Goal: Complete application form

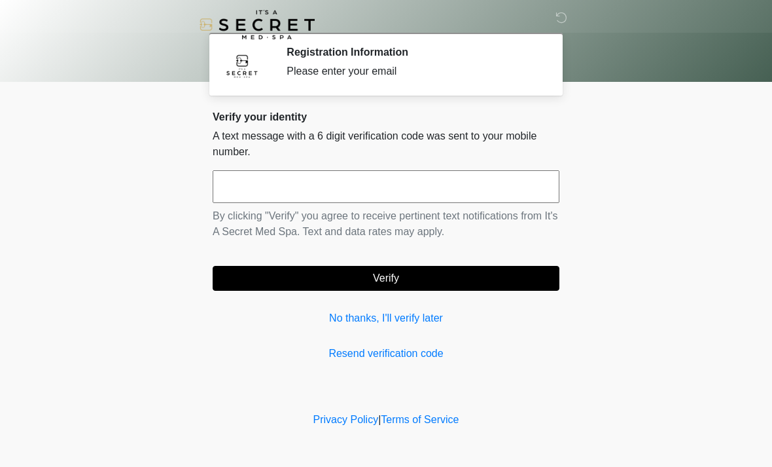
click at [408, 324] on link "No thanks, I'll verify later" at bounding box center [386, 318] width 347 height 16
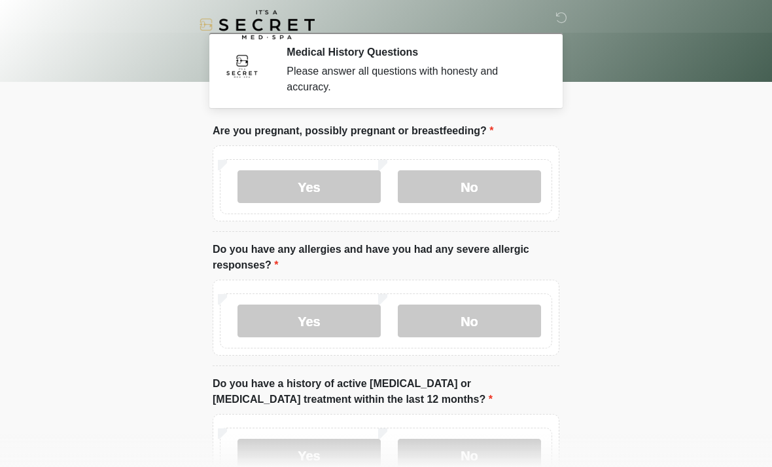
click at [470, 188] on label "No" at bounding box center [469, 186] width 143 height 33
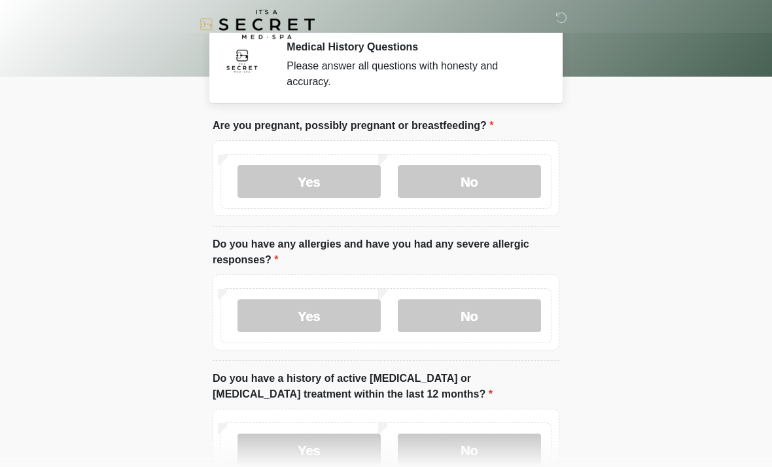
scroll to position [5, 0]
click at [482, 321] on label "No" at bounding box center [469, 315] width 143 height 33
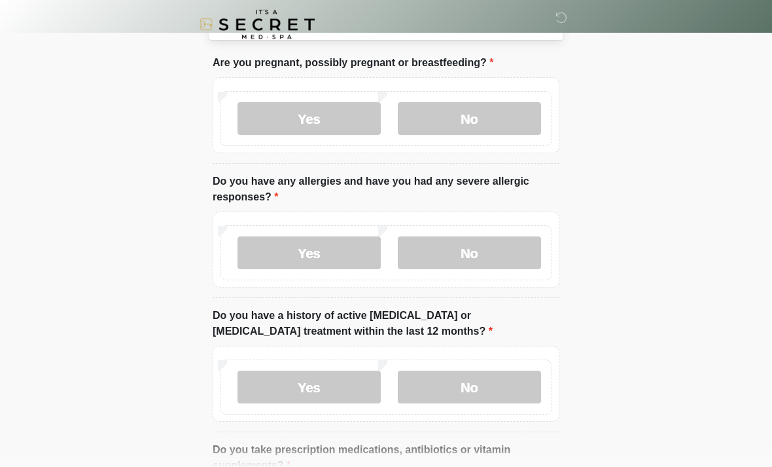
scroll to position [93, 0]
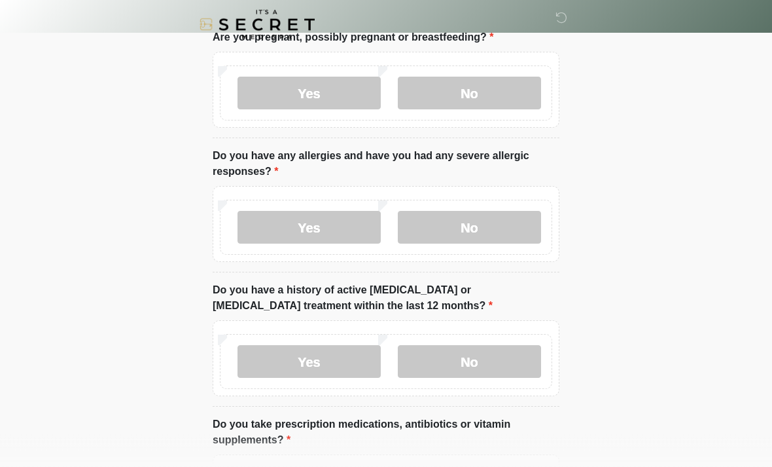
click at [495, 361] on label "No" at bounding box center [469, 362] width 143 height 33
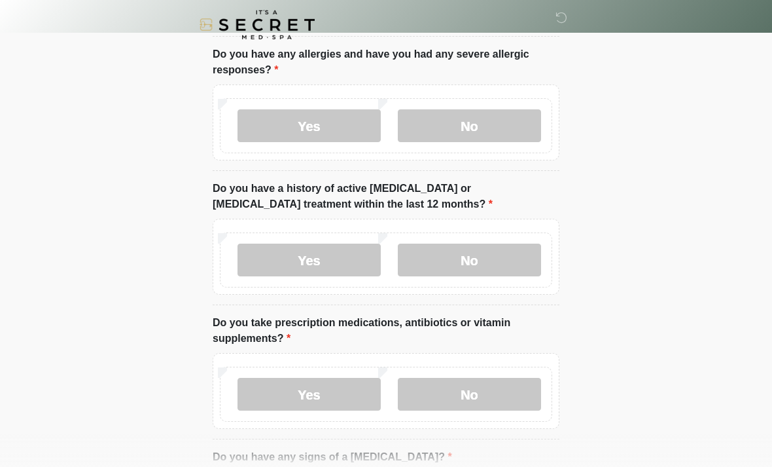
scroll to position [207, 0]
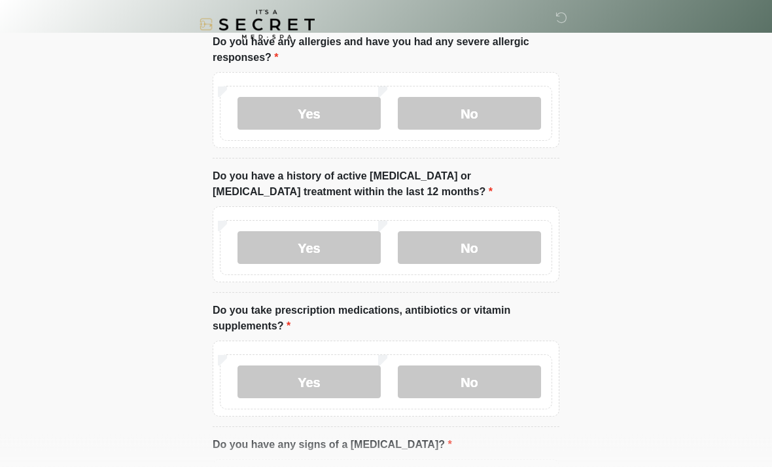
click at [478, 380] on label "No" at bounding box center [469, 382] width 143 height 33
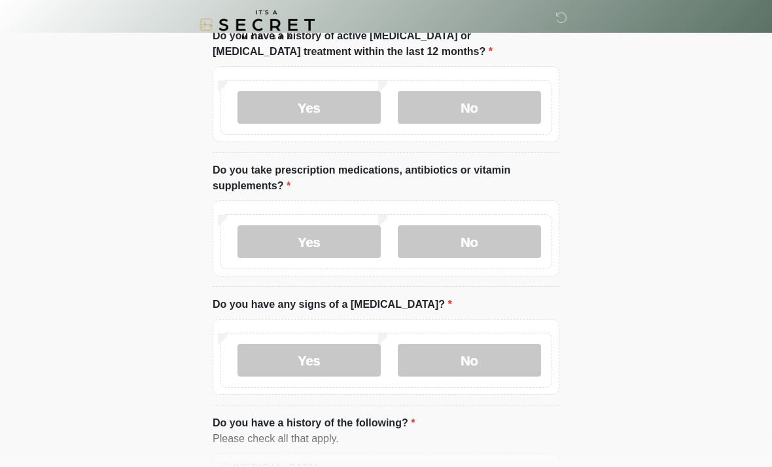
scroll to position [348, 0]
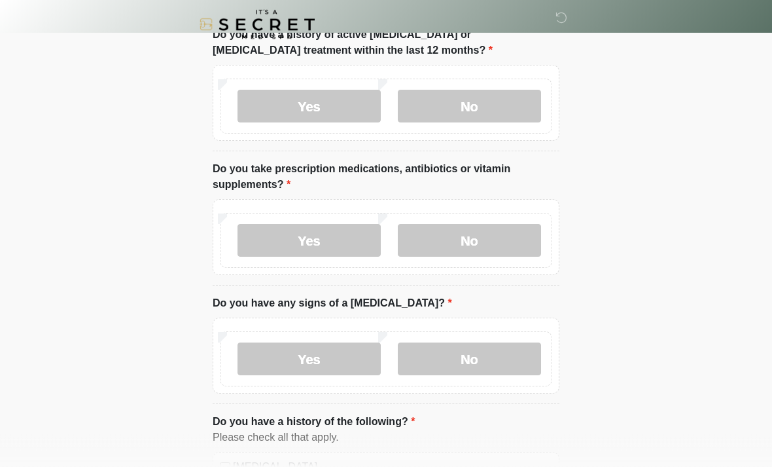
click at [495, 358] on label "No" at bounding box center [469, 359] width 143 height 33
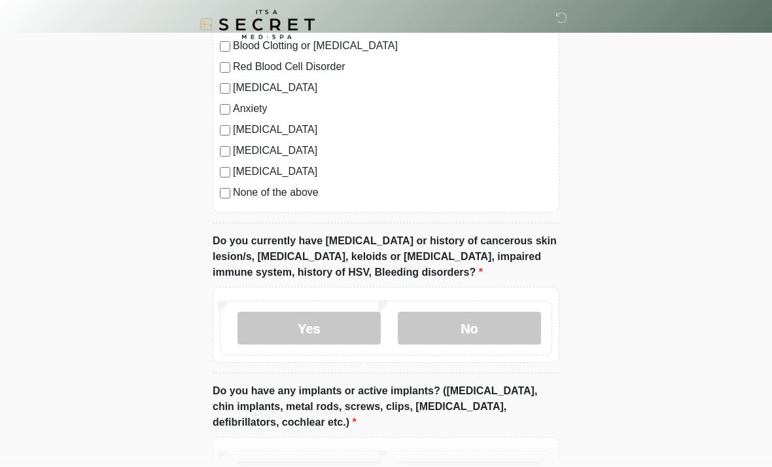
scroll to position [853, 0]
click at [495, 334] on label "No" at bounding box center [469, 328] width 143 height 33
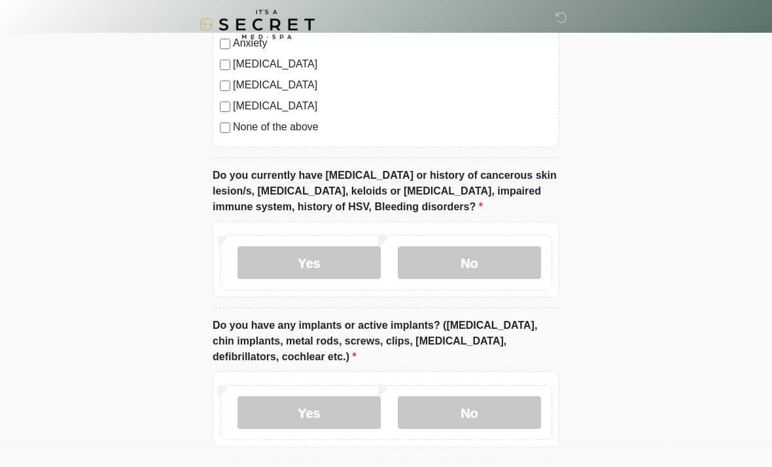
scroll to position [954, 0]
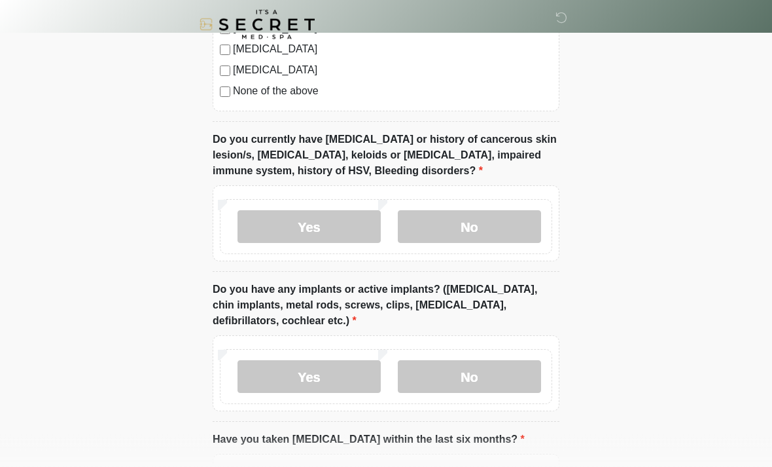
click at [484, 381] on label "No" at bounding box center [469, 377] width 143 height 33
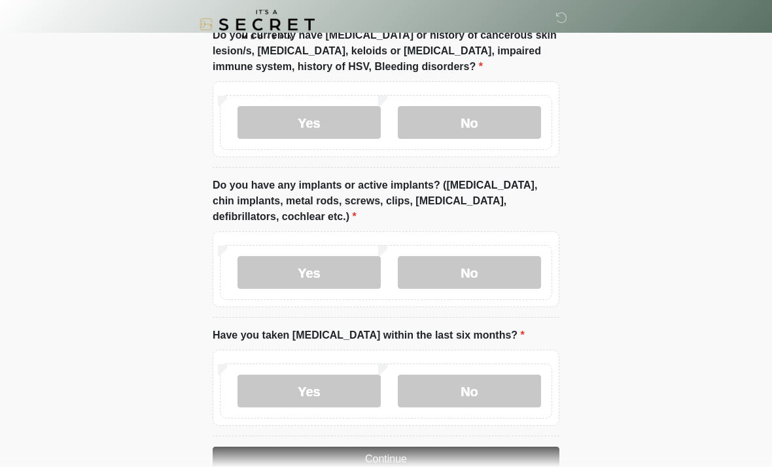
scroll to position [1090, 0]
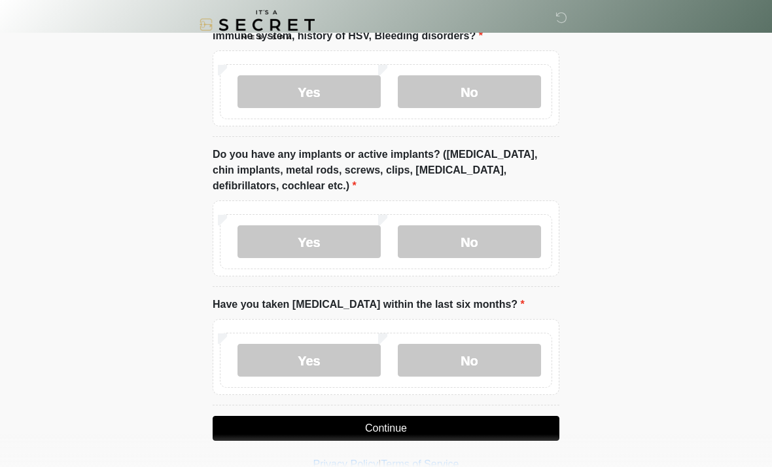
click at [491, 364] on label "No" at bounding box center [469, 360] width 143 height 33
click at [460, 426] on button "Continue" at bounding box center [386, 428] width 347 height 25
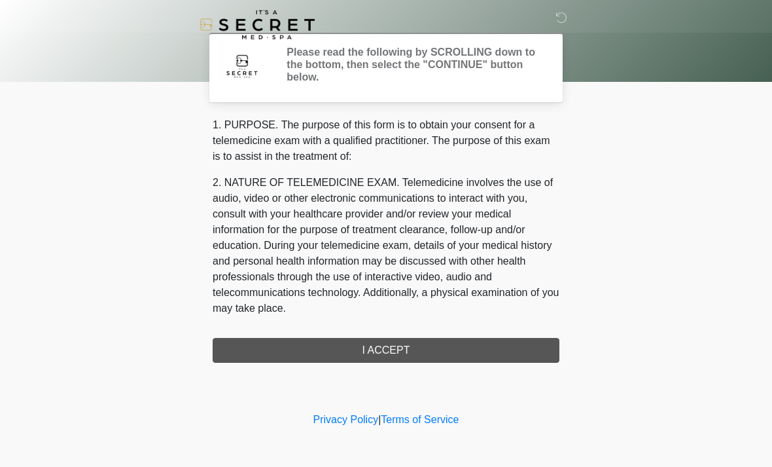
scroll to position [0, 0]
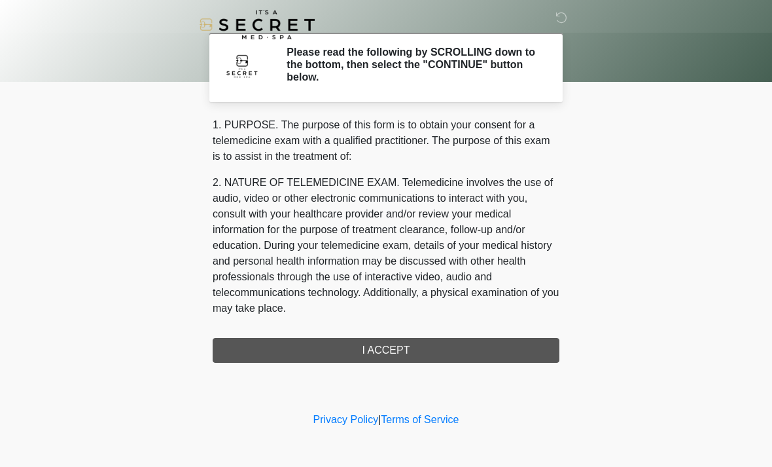
click at [424, 349] on div "1. PURPOSE. The purpose of this form is to obtain your consent for a telemedici…" at bounding box center [386, 239] width 347 height 245
click at [439, 349] on div "1. PURPOSE. The purpose of this form is to obtain your consent for a telemedici…" at bounding box center [386, 239] width 347 height 245
click at [386, 351] on div "1. PURPOSE. The purpose of this form is to obtain your consent for a telemedici…" at bounding box center [386, 239] width 347 height 245
click at [399, 346] on div "1. PURPOSE. The purpose of this form is to obtain your consent for a telemedici…" at bounding box center [386, 239] width 347 height 245
click at [394, 345] on div "1. PURPOSE. The purpose of this form is to obtain your consent for a telemedici…" at bounding box center [386, 239] width 347 height 245
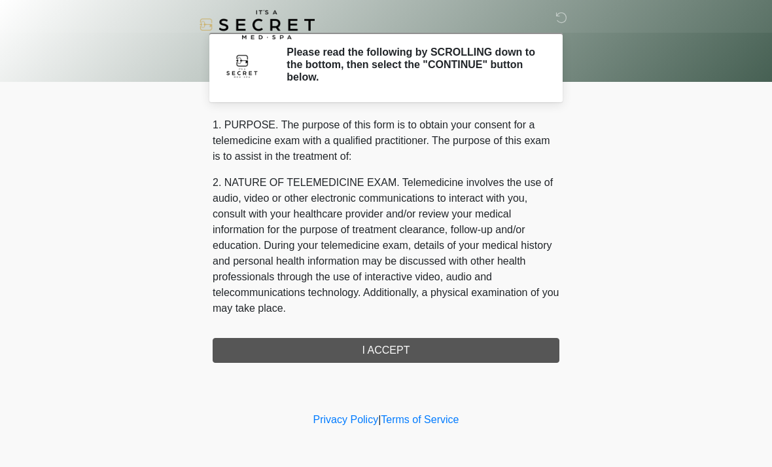
click at [429, 359] on div "1. PURPOSE. The purpose of this form is to obtain your consent for a telemedici…" at bounding box center [386, 239] width 347 height 245
click at [435, 349] on div "1. PURPOSE. The purpose of this form is to obtain your consent for a telemedici…" at bounding box center [386, 239] width 347 height 245
click at [625, 194] on body "‎ ‎ Please read the following by SCROLLING down to the bottom, then select the …" at bounding box center [386, 233] width 772 height 467
click at [478, 73] on h2 "Please read the following by SCROLLING down to the bottom, then select the "CON…" at bounding box center [413, 65] width 253 height 38
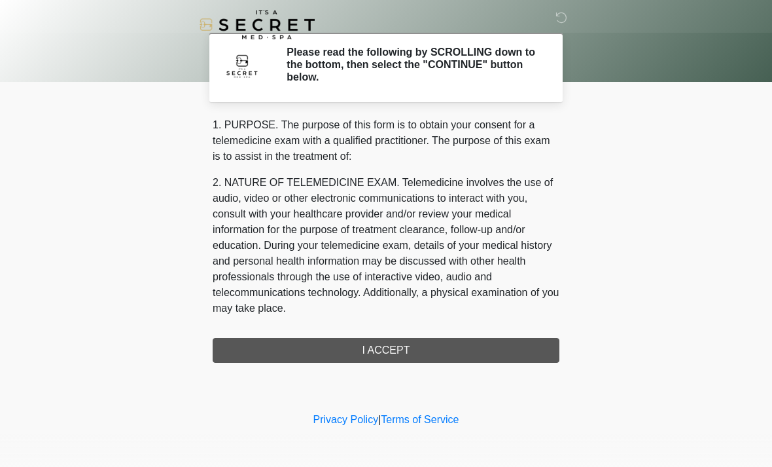
click at [424, 353] on div "1. PURPOSE. The purpose of this form is to obtain your consent for a telemedici…" at bounding box center [386, 239] width 347 height 245
click at [416, 348] on div "1. PURPOSE. The purpose of this form is to obtain your consent for a telemedici…" at bounding box center [386, 239] width 347 height 245
click at [410, 351] on div "1. PURPOSE. The purpose of this form is to obtain your consent for a telemedici…" at bounding box center [386, 239] width 347 height 245
click at [390, 350] on div "1. PURPOSE. The purpose of this form is to obtain your consent for a telemedici…" at bounding box center [386, 239] width 347 height 245
click at [389, 350] on div "1. PURPOSE. The purpose of this form is to obtain your consent for a telemedici…" at bounding box center [386, 239] width 347 height 245
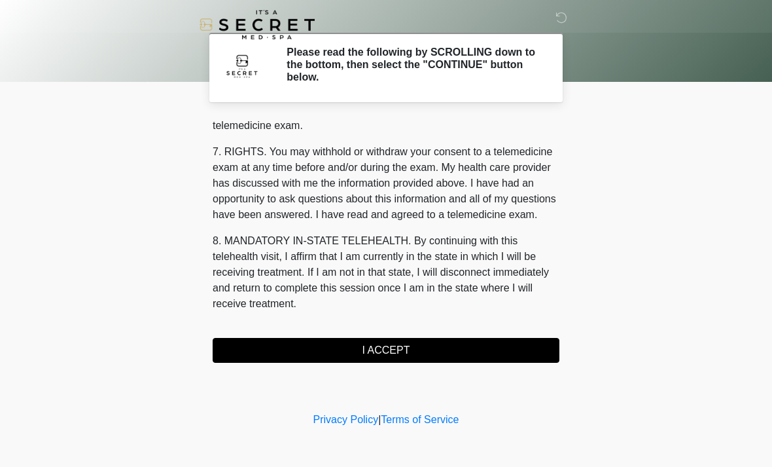
scroll to position [554, 0]
click at [403, 347] on button "I ACCEPT" at bounding box center [386, 350] width 347 height 25
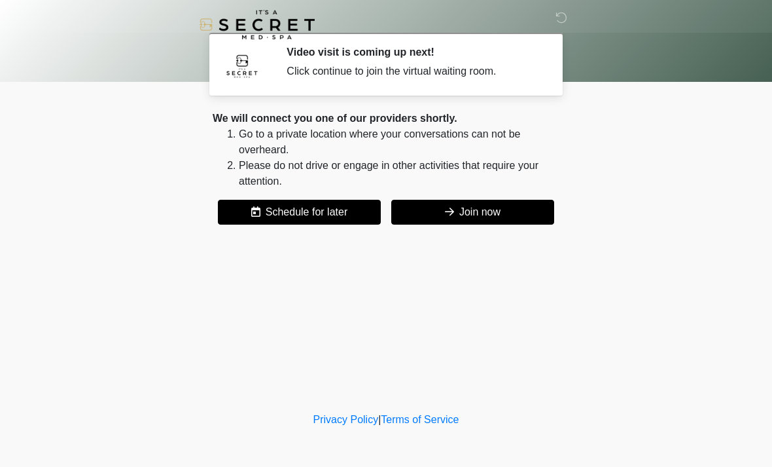
click at [489, 210] on button "Join now" at bounding box center [472, 212] width 163 height 25
